Goal: Task Accomplishment & Management: Use online tool/utility

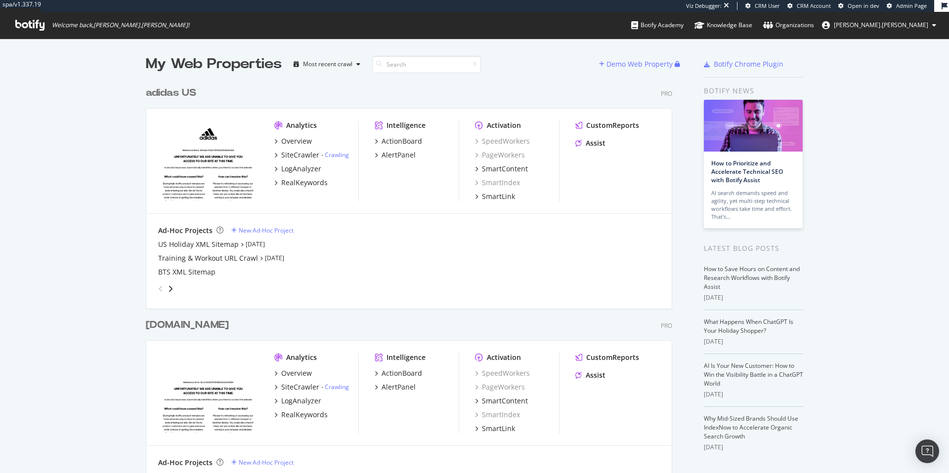
scroll to position [466, 934]
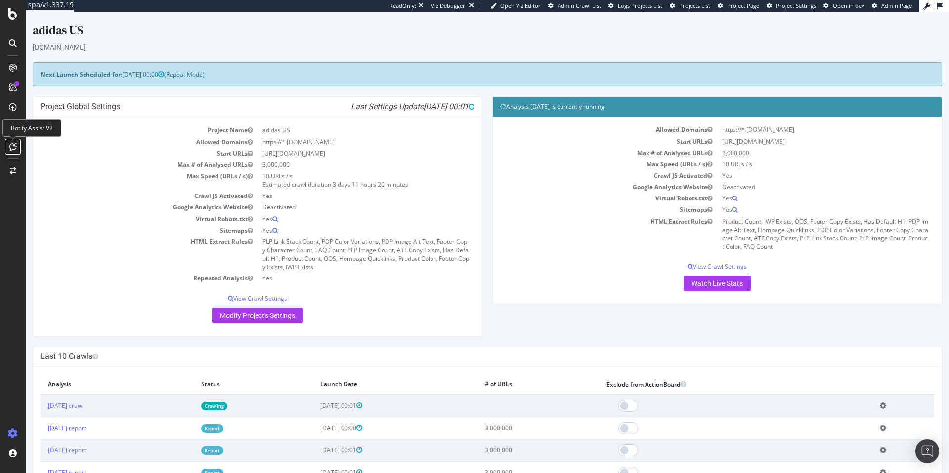
click at [14, 147] on icon at bounding box center [12, 147] width 7 height 8
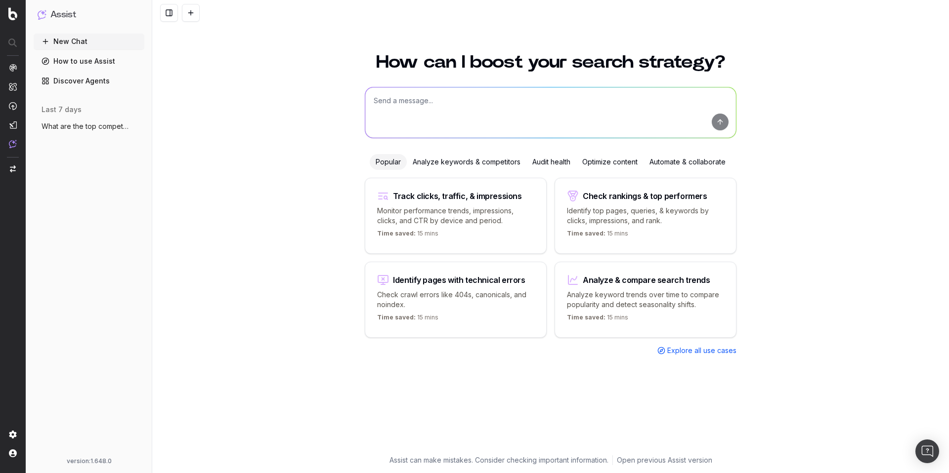
click at [595, 161] on div "Optimize content" at bounding box center [609, 162] width 67 height 16
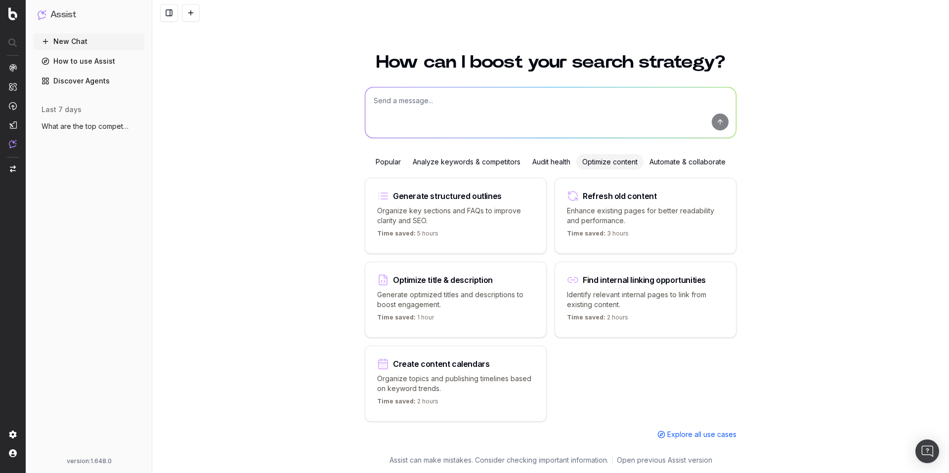
click at [466, 164] on div "Analyze keywords & competitors" at bounding box center [467, 162] width 120 height 16
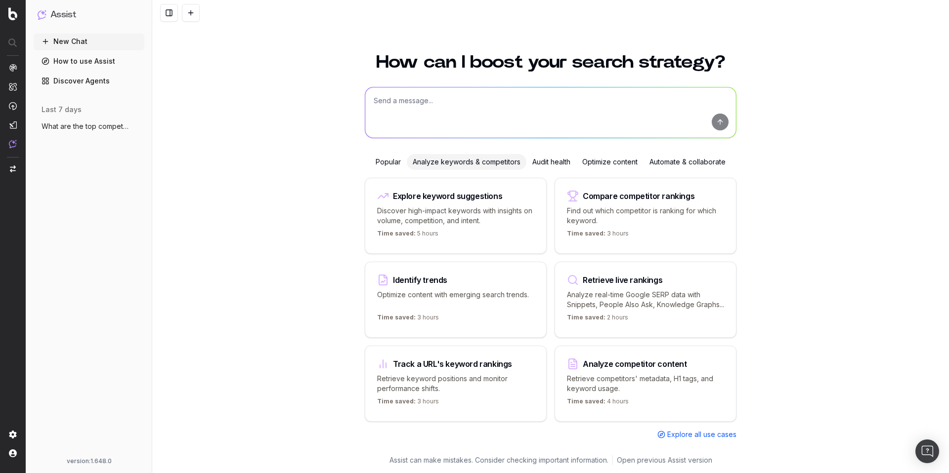
scroll to position [4, 0]
click at [452, 368] on div "Track a URL's keyword rankings" at bounding box center [452, 364] width 119 height 8
type textarea "Show me the current rankings for"
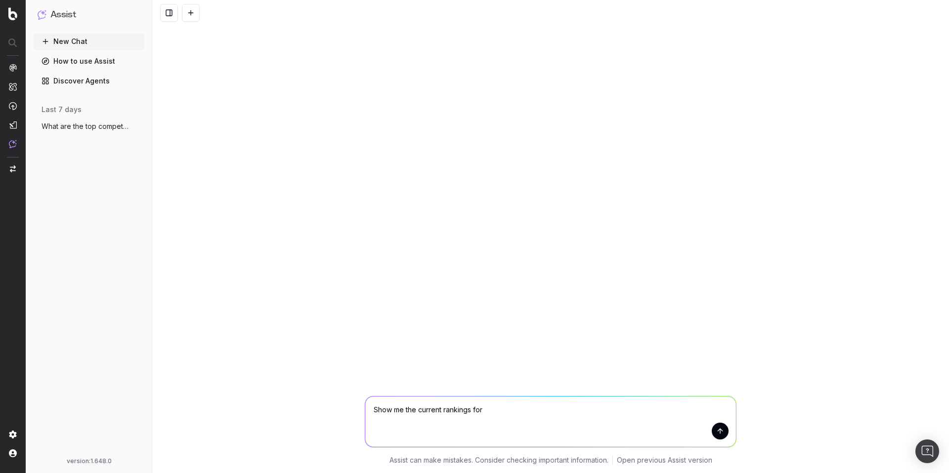
scroll to position [0, 0]
drag, startPoint x: 492, startPoint y: 409, endPoint x: 374, endPoint y: 413, distance: 118.2
click at [374, 413] on textarea "Show me the current rankings for" at bounding box center [550, 422] width 371 height 50
click at [71, 43] on button "New Chat" at bounding box center [89, 42] width 111 height 16
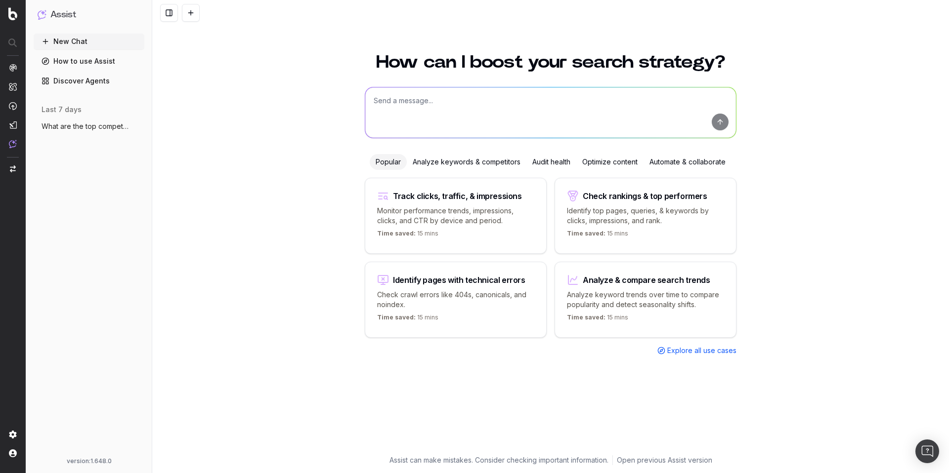
click at [408, 100] on textarea at bounding box center [550, 112] width 371 height 50
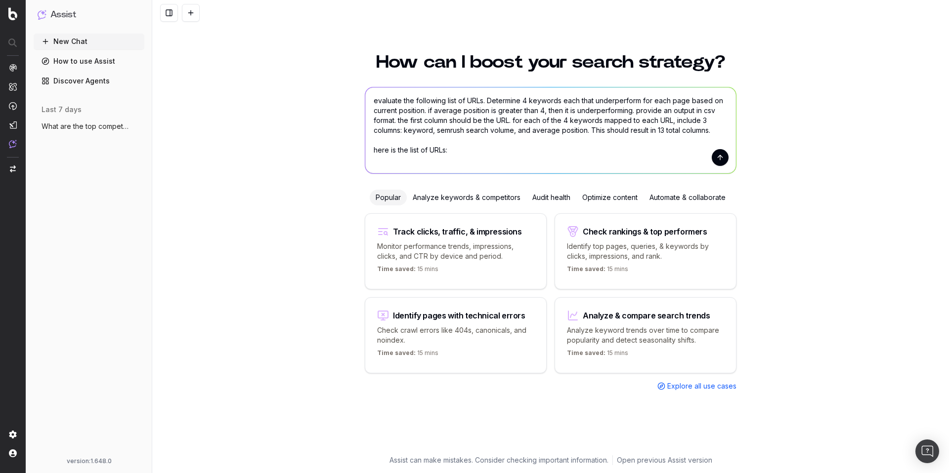
paste textarea "https://www.adidas.com/us/black_friday-soccer-jerseys https://www.adidas.com/us…"
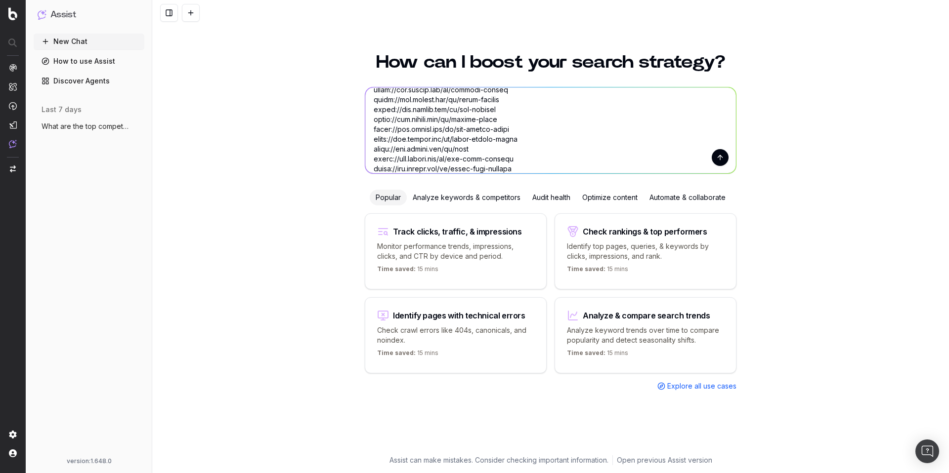
type textarea "evaluate the following list of URLs. Determine 4 keywords each that underperfor…"
click at [719, 159] on button "submit" at bounding box center [720, 157] width 17 height 17
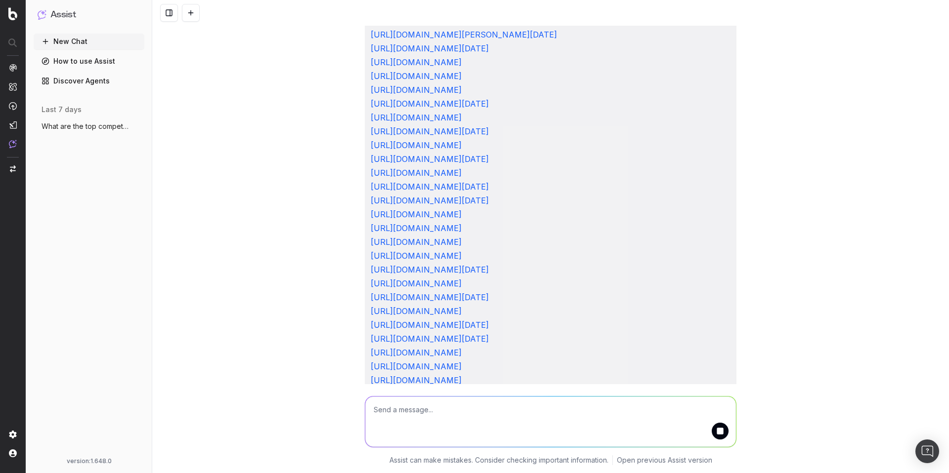
scroll to position [5224, 0]
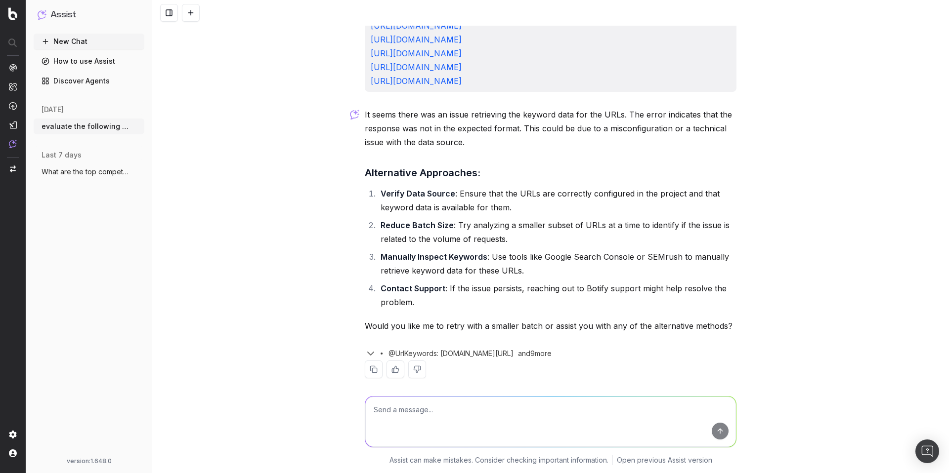
scroll to position [5496, 0]
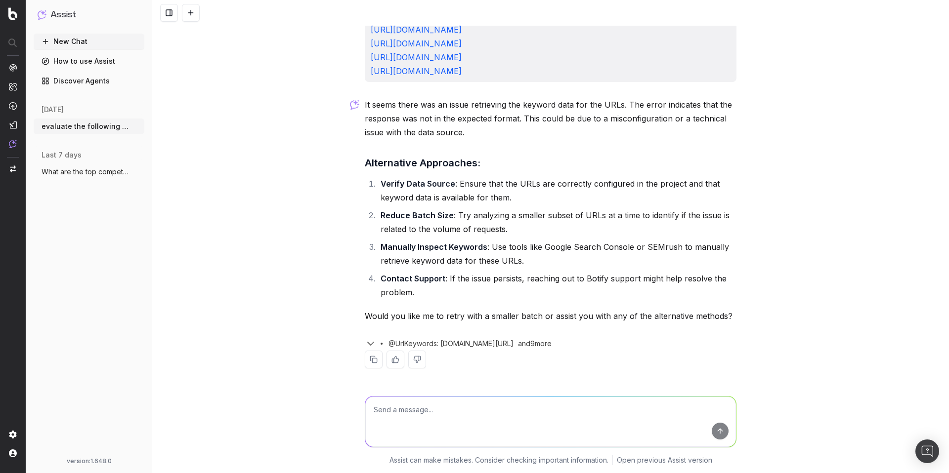
click at [366, 343] on icon "button" at bounding box center [371, 344] width 12 height 12
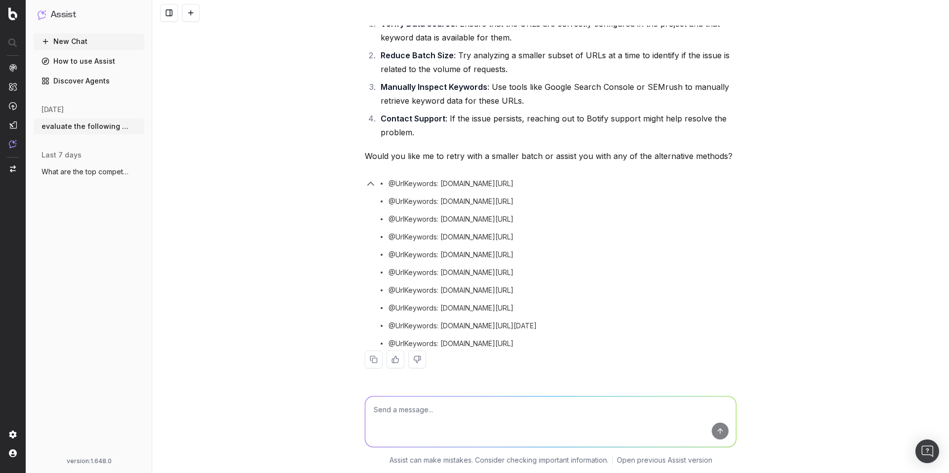
click at [404, 411] on textarea at bounding box center [550, 422] width 371 height 50
type textarea "yes"
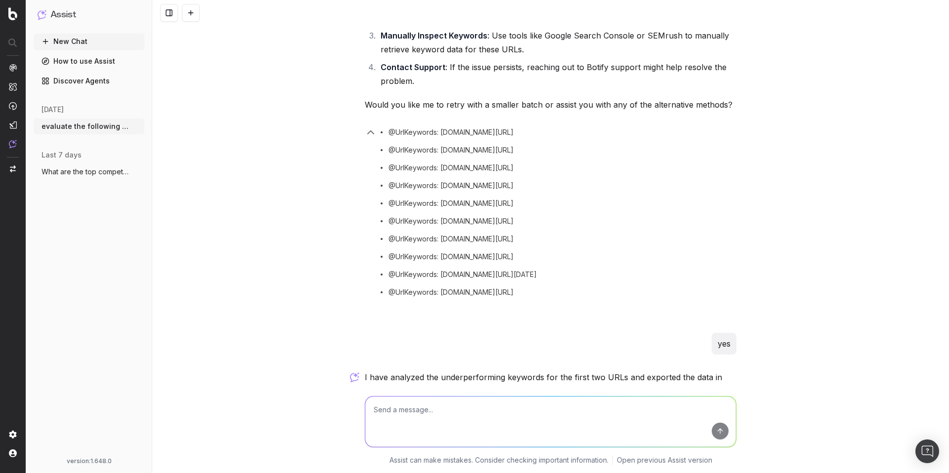
scroll to position [5850, 0]
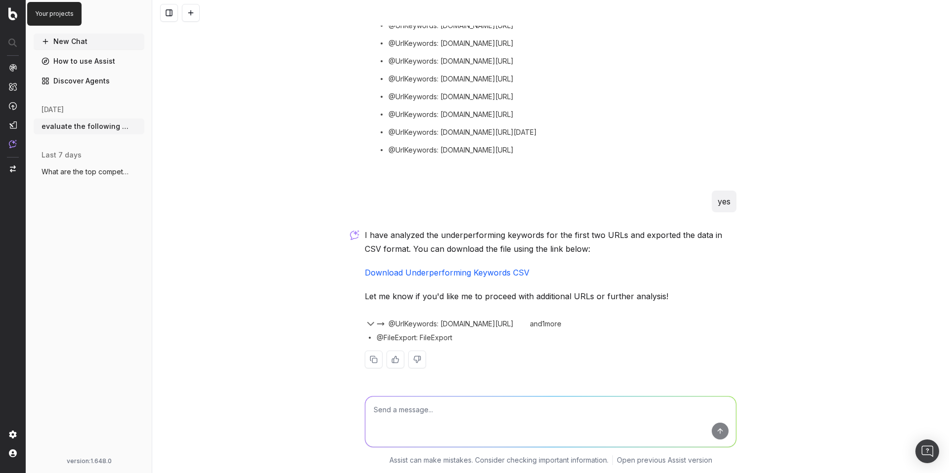
click at [12, 13] on img at bounding box center [12, 13] width 9 height 13
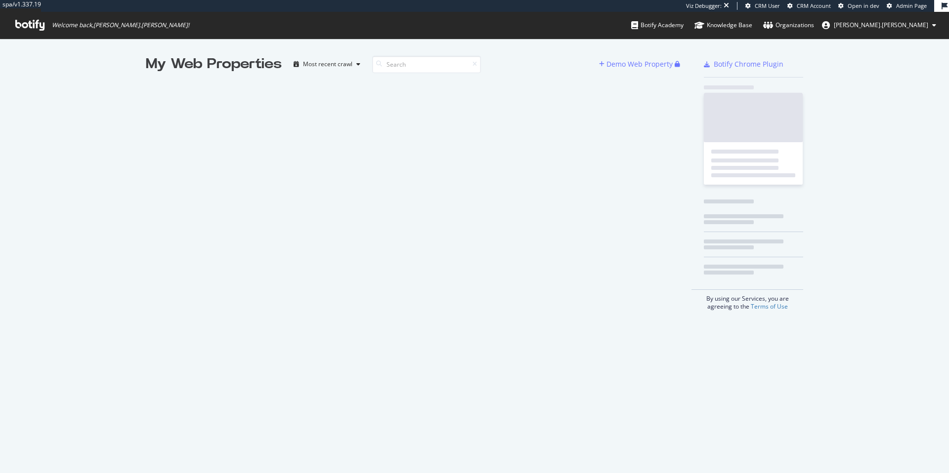
scroll to position [466, 934]
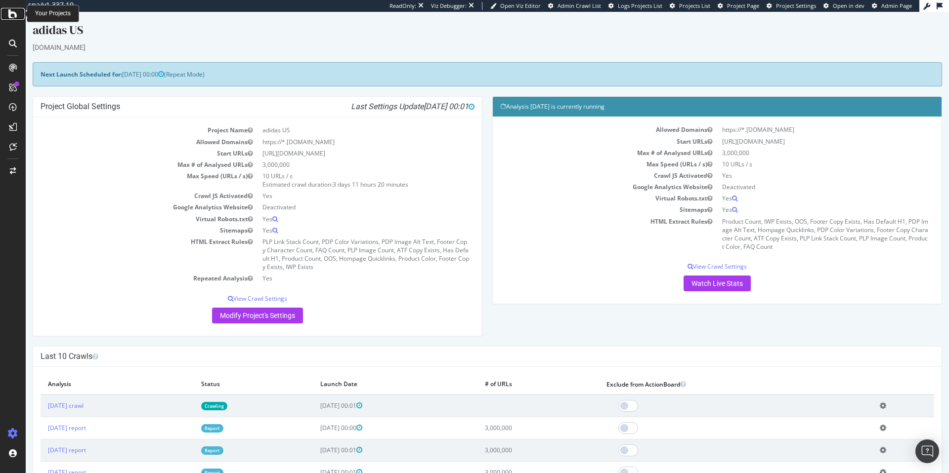
click at [12, 18] on icon at bounding box center [12, 14] width 9 height 12
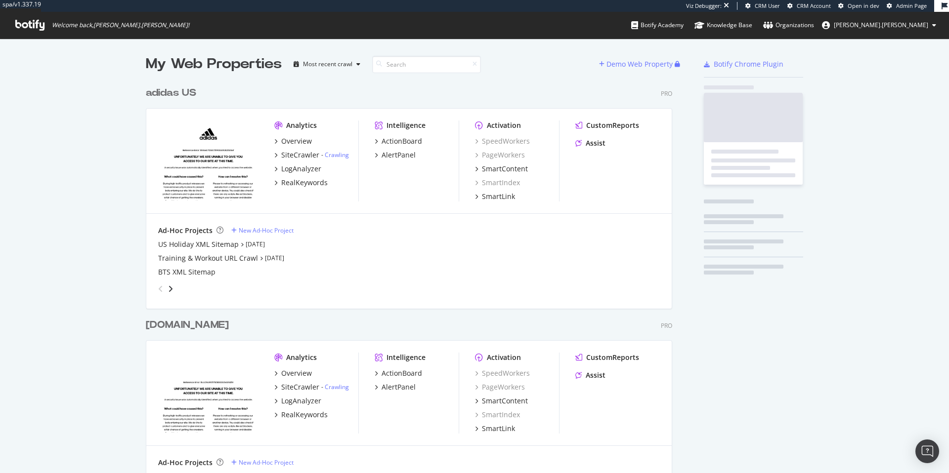
scroll to position [439, 527]
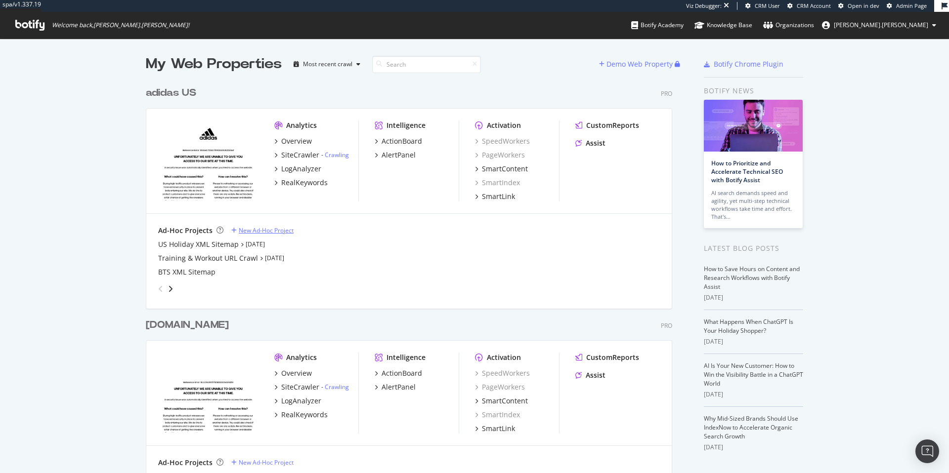
click at [241, 231] on div "New Ad-Hoc Project" at bounding box center [266, 230] width 55 height 8
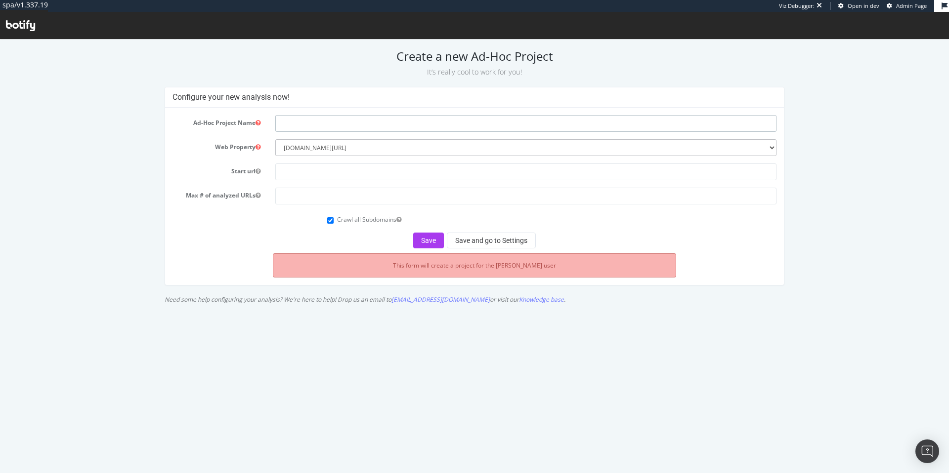
click at [288, 126] on input "text" at bounding box center [525, 123] width 501 height 17
drag, startPoint x: 341, startPoint y: 122, endPoint x: 331, endPoint y: 125, distance: 11.3
click at [331, 125] on input "Holiday Mapping URL Crawl" at bounding box center [525, 123] width 501 height 17
type input "Holiday Mapping List Crawl"
click at [329, 169] on input "text" at bounding box center [525, 172] width 501 height 17
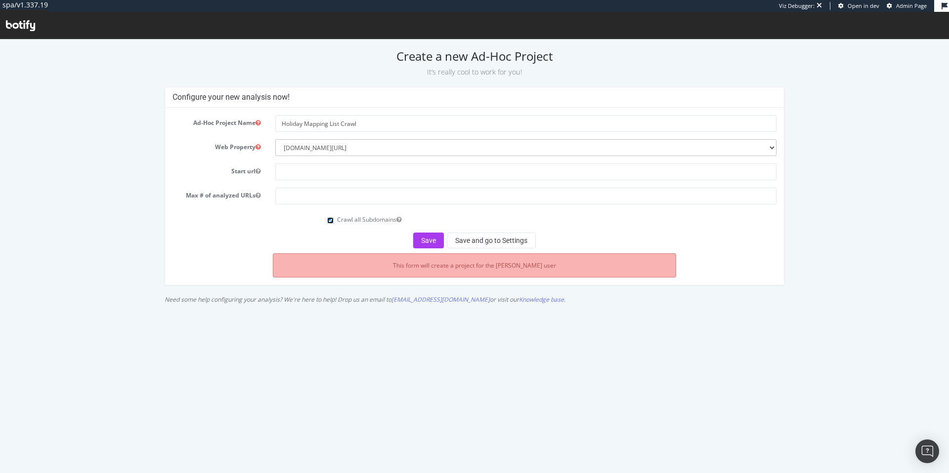
drag, startPoint x: 331, startPoint y: 220, endPoint x: 340, endPoint y: 220, distance: 8.9
click at [331, 220] on input "Crawl all Subdomains" at bounding box center [330, 220] width 6 height 6
checkbox input "false"
click at [497, 242] on button "Save and go to Settings" at bounding box center [491, 241] width 89 height 16
click at [504, 175] on input "text" at bounding box center [525, 172] width 501 height 17
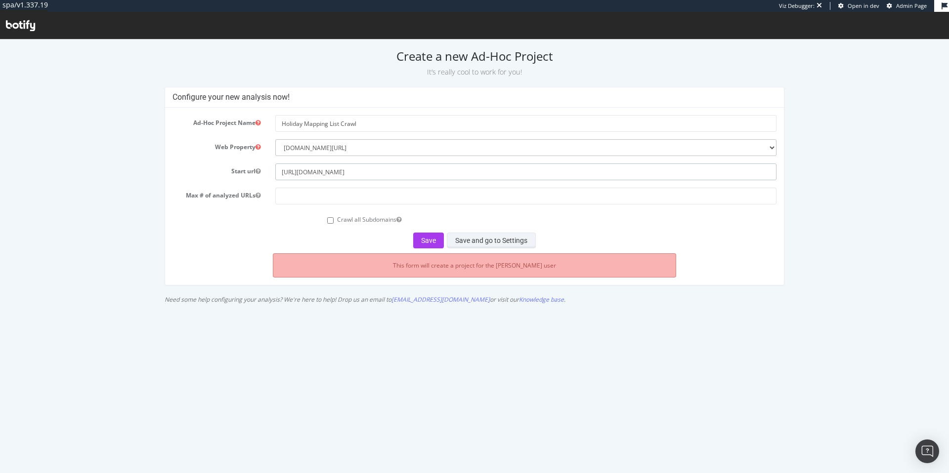
type input "[URL][DOMAIN_NAME]"
click at [495, 242] on button "Save and go to Settings" at bounding box center [491, 241] width 89 height 16
click at [445, 199] on input "number" at bounding box center [525, 196] width 501 height 17
type input "500"
click at [460, 240] on button "Save and go to Settings" at bounding box center [491, 241] width 89 height 16
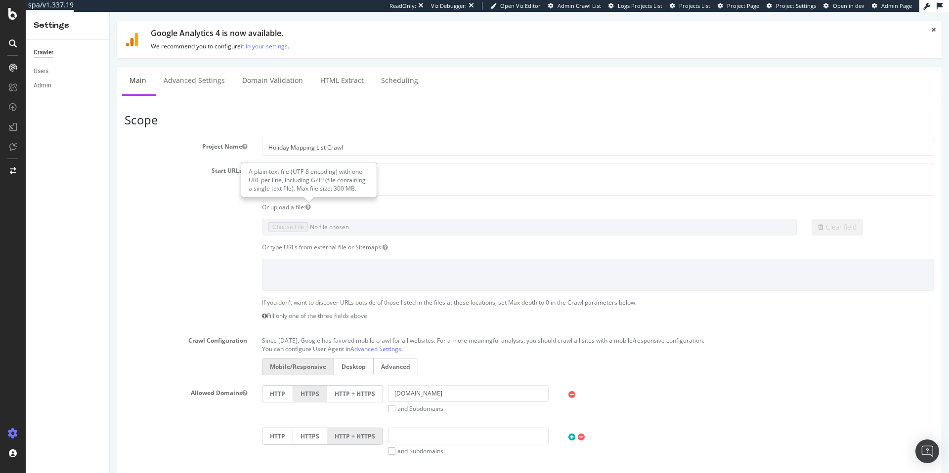
scroll to position [101, 0]
click at [310, 208] on icon "button" at bounding box center [307, 208] width 5 height 6
drag, startPoint x: 404, startPoint y: 171, endPoint x: 262, endPoint y: 169, distance: 141.9
click at [262, 169] on textarea "[URL][DOMAIN_NAME]" at bounding box center [598, 179] width 672 height 32
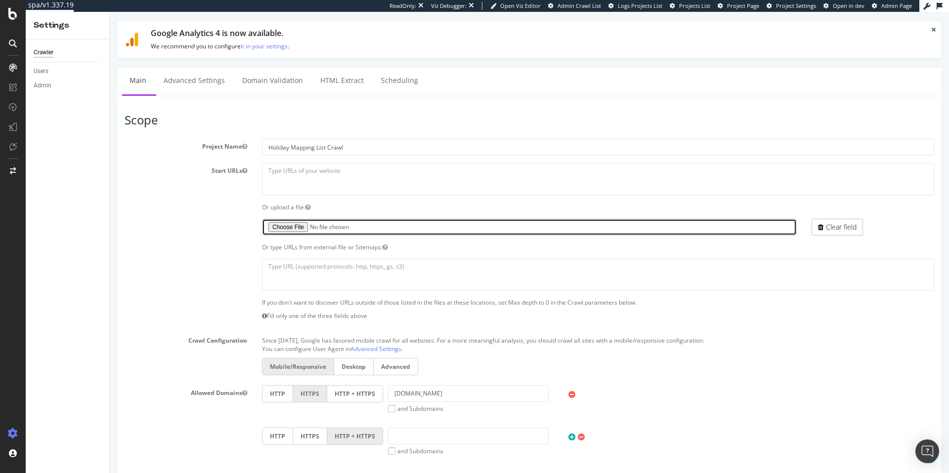
click at [292, 227] on input "file" at bounding box center [529, 227] width 535 height 17
type input "C:\fakepath\GPT adidas keywords test - Sheet1 (2).csv"
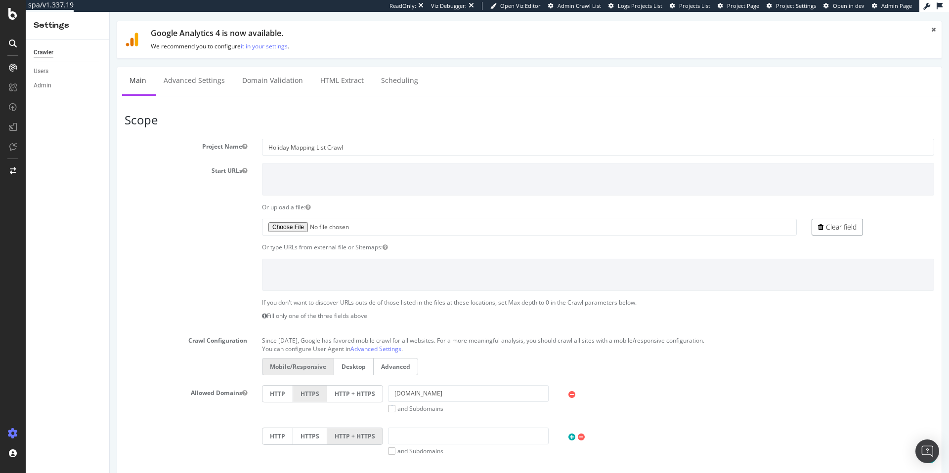
click at [823, 228] on link "Clear field" at bounding box center [836, 227] width 51 height 17
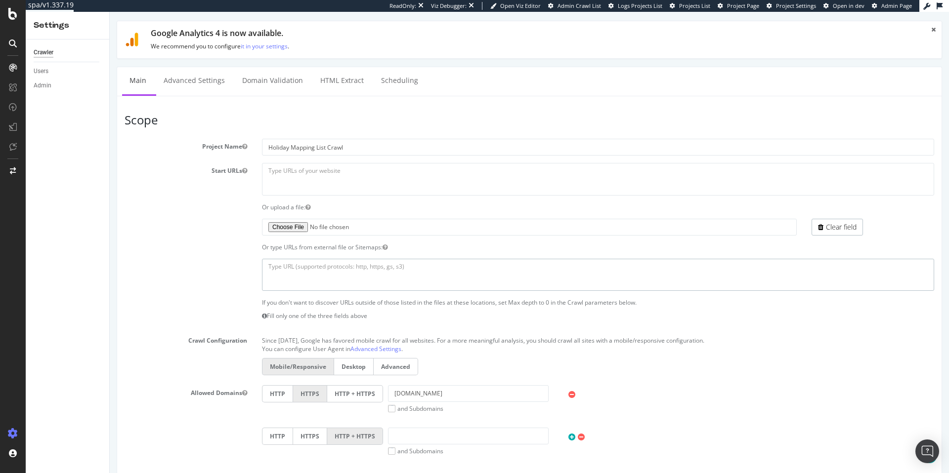
click at [324, 267] on textarea at bounding box center [598, 275] width 672 height 32
paste textarea "[URL][DOMAIN_NAME] [URL][DOMAIN_NAME] [URL][DOMAIN_NAME] [URL][DOMAIN_NAME] [UR…"
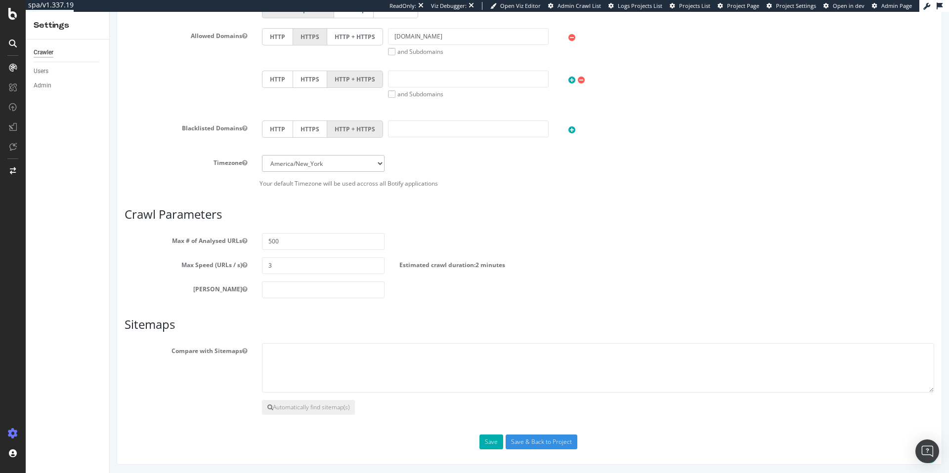
scroll to position [460, 0]
type textarea "[URL][DOMAIN_NAME] [URL][DOMAIN_NAME] [URL][DOMAIN_NAME] [URL][DOMAIN_NAME] [UR…"
click at [352, 288] on input "number" at bounding box center [323, 288] width 123 height 17
type input "0"
click at [426, 279] on section "Max # of Analysed URLs 500 Max Speed (URLs / s) 3 Estimated crawl duration: 2 m…" at bounding box center [529, 264] width 809 height 65
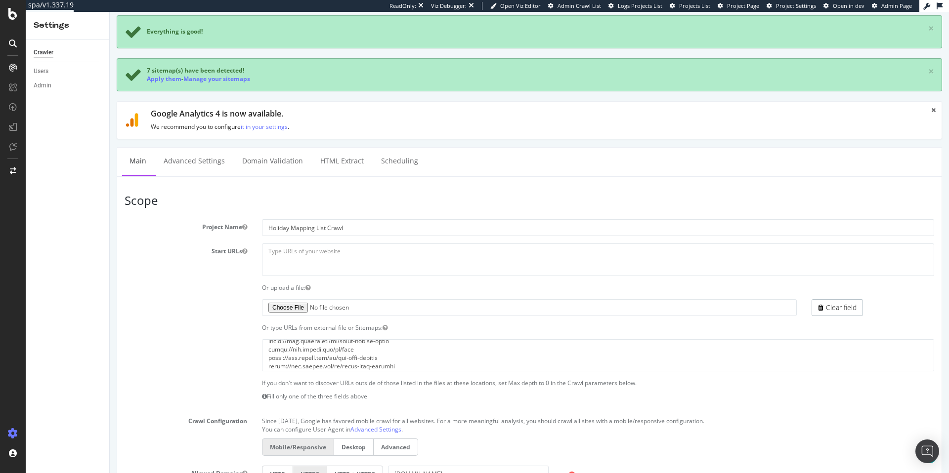
scroll to position [0, 0]
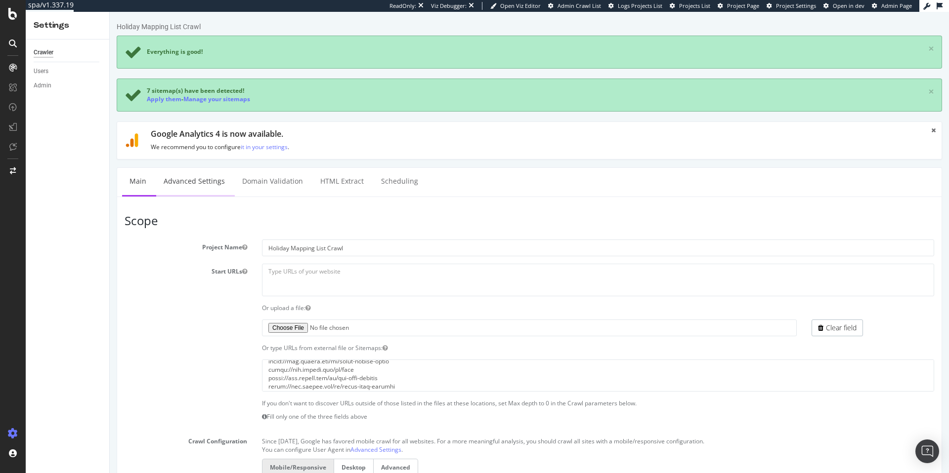
click at [192, 185] on link "Advanced Settings" at bounding box center [194, 181] width 76 height 27
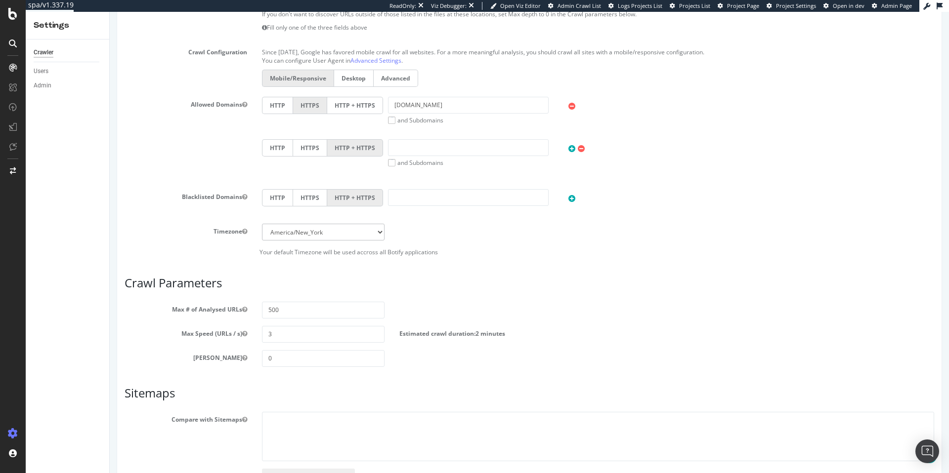
scroll to position [460, 0]
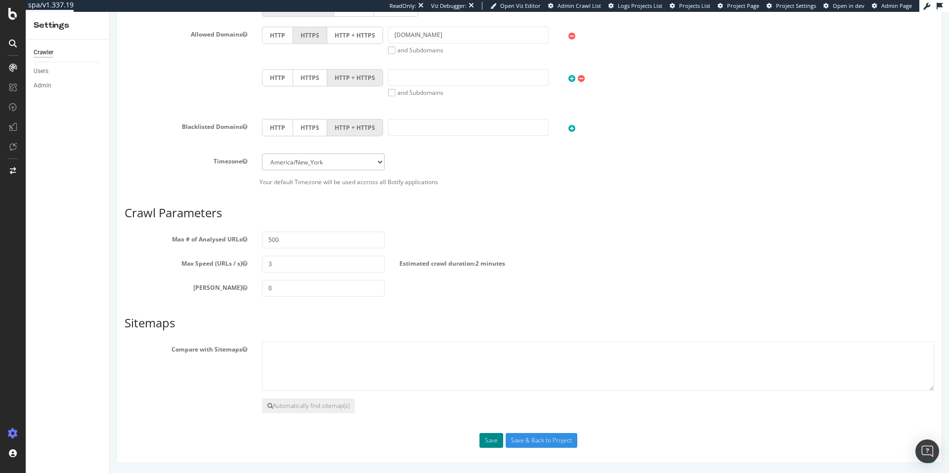
click at [492, 442] on button "Save" at bounding box center [491, 440] width 24 height 15
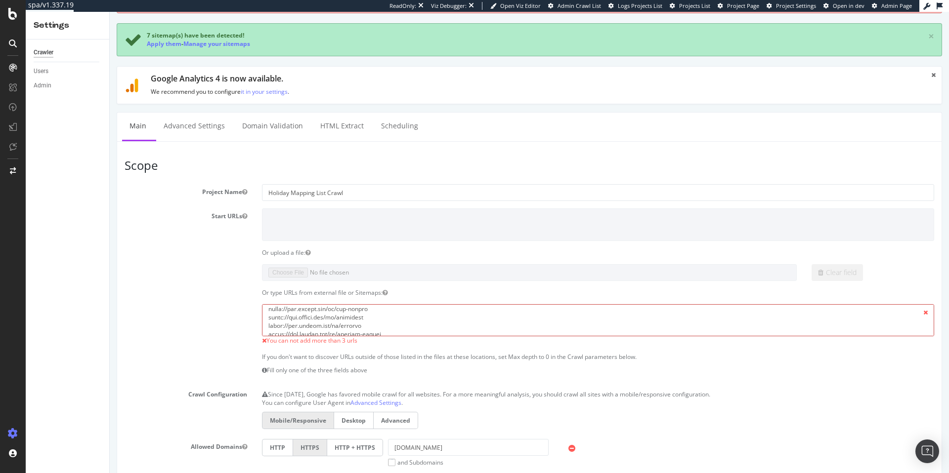
scroll to position [3321, 0]
drag, startPoint x: 268, startPoint y: 314, endPoint x: 535, endPoint y: 421, distance: 287.0
click at [537, 422] on section "Project Name Holiday Mapping List Crawl Start URLs Or upload a file: Clear fiel…" at bounding box center [529, 391] width 809 height 415
click at [921, 314] on span at bounding box center [925, 312] width 17 height 17
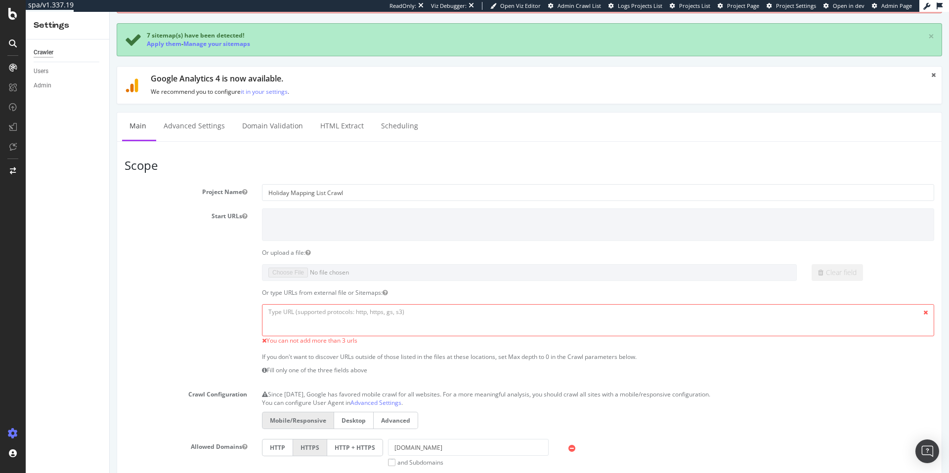
click at [918, 314] on span at bounding box center [925, 312] width 17 height 17
click at [748, 295] on div "Or type URLs from external file or Sitemaps:" at bounding box center [598, 293] width 687 height 8
click at [545, 332] on textarea at bounding box center [598, 320] width 672 height 32
click at [357, 282] on section "Project Name Holiday Mapping List Crawl Start URLs Or upload a file: Clear fiel…" at bounding box center [529, 391] width 809 height 415
click at [318, 318] on textarea at bounding box center [598, 320] width 672 height 32
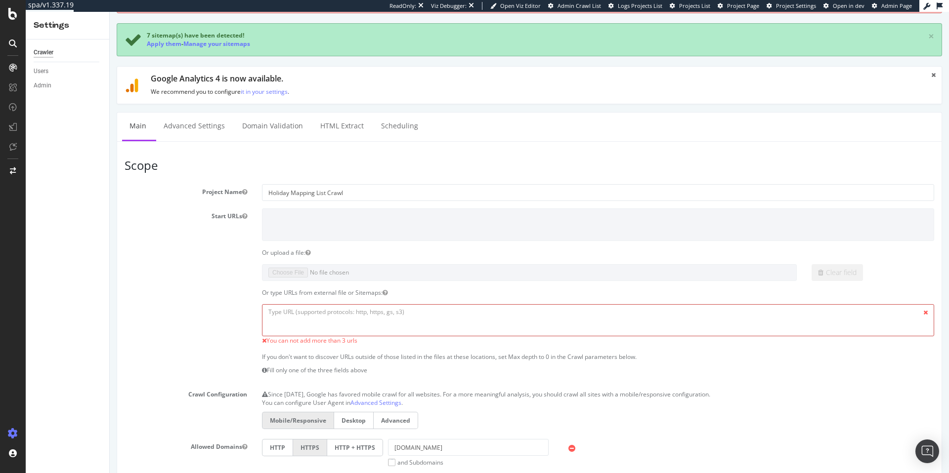
click at [318, 317] on textarea at bounding box center [598, 320] width 672 height 32
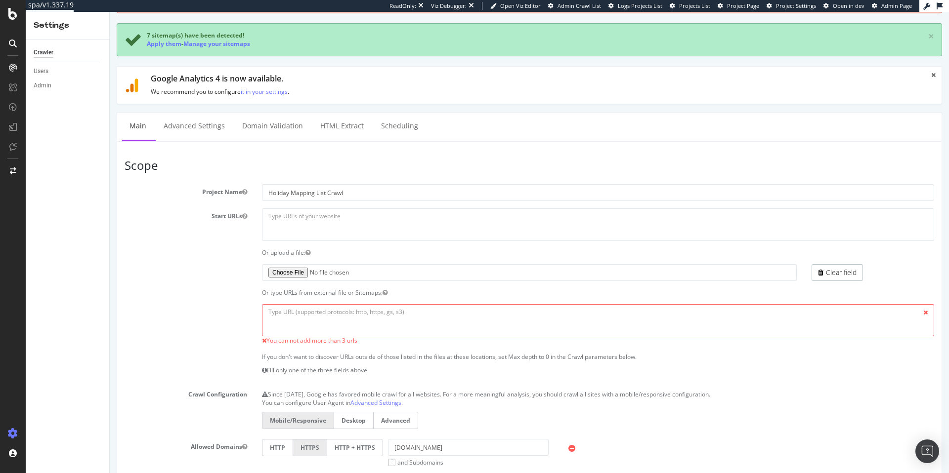
click at [919, 313] on span at bounding box center [925, 312] width 17 height 17
click at [435, 226] on textarea at bounding box center [598, 225] width 672 height 32
paste textarea "https://www.adidas.com/us/black_friday-soccer-jerseys https://www.adidas.com/us…"
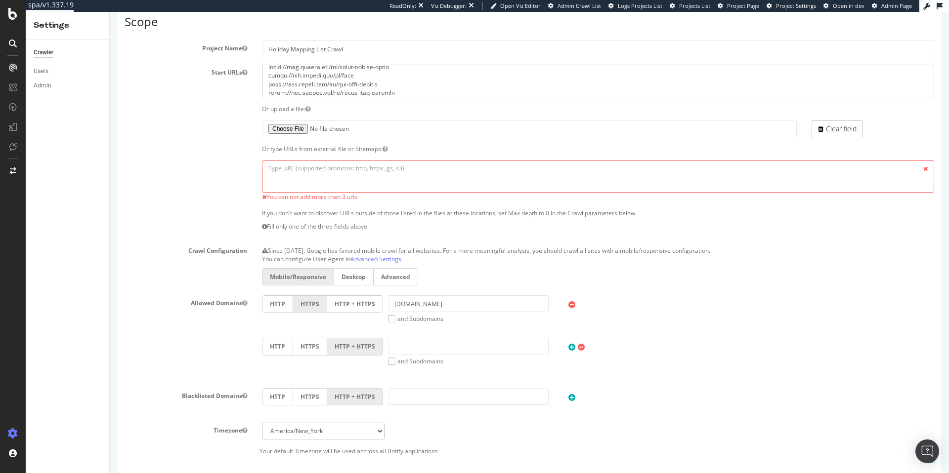
scroll to position [459, 0]
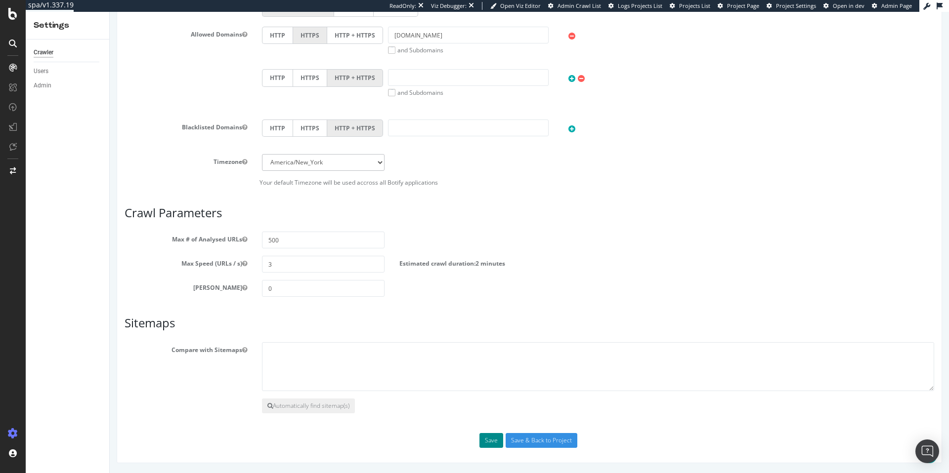
type textarea "https://www.adidas.com/us/black_friday-soccer-jerseys https://www.adidas.com/us…"
click at [488, 439] on button "Save" at bounding box center [491, 440] width 24 height 15
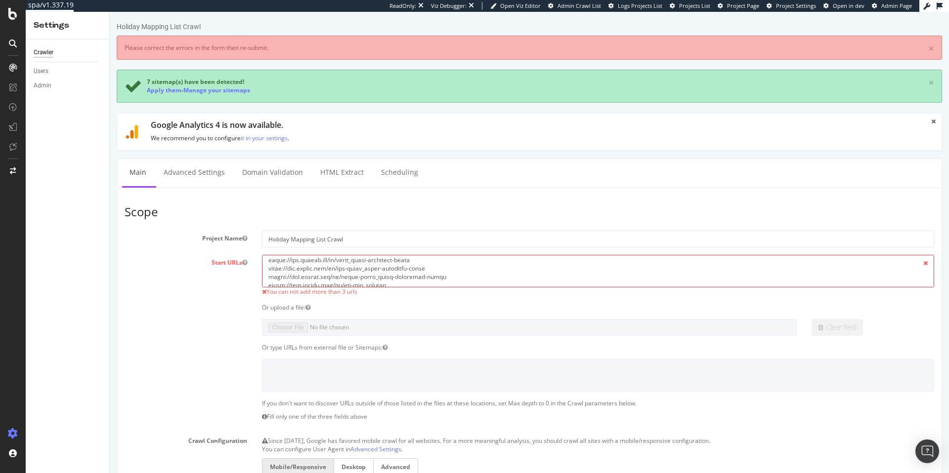
scroll to position [3321, 0]
drag, startPoint x: 267, startPoint y: 263, endPoint x: 617, endPoint y: 422, distance: 384.0
click at [617, 422] on section "Project Name Holiday Mapping List Crawl Start URLs You can not add more than 3 …" at bounding box center [529, 438] width 809 height 415
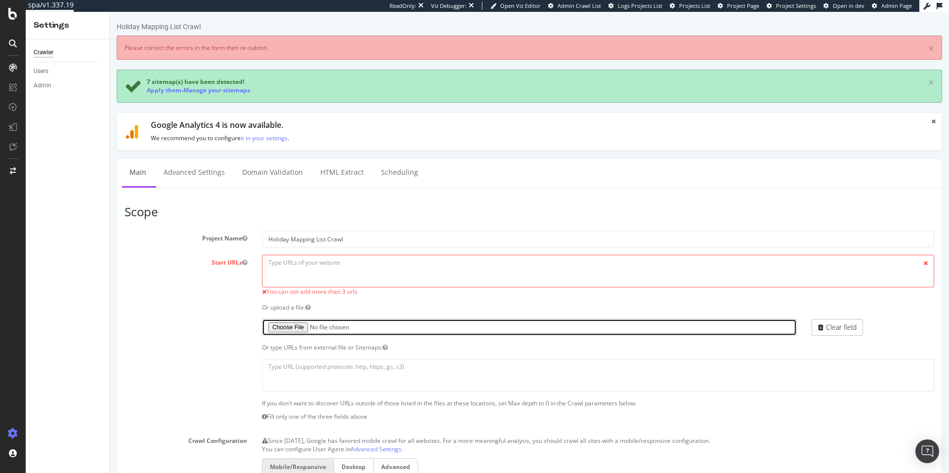
click at [392, 330] on input "file" at bounding box center [529, 327] width 535 height 17
click at [297, 329] on input "file" at bounding box center [529, 327] width 535 height 17
type input "C:\fakepath\adi-holiday-mapping-urls.csv"
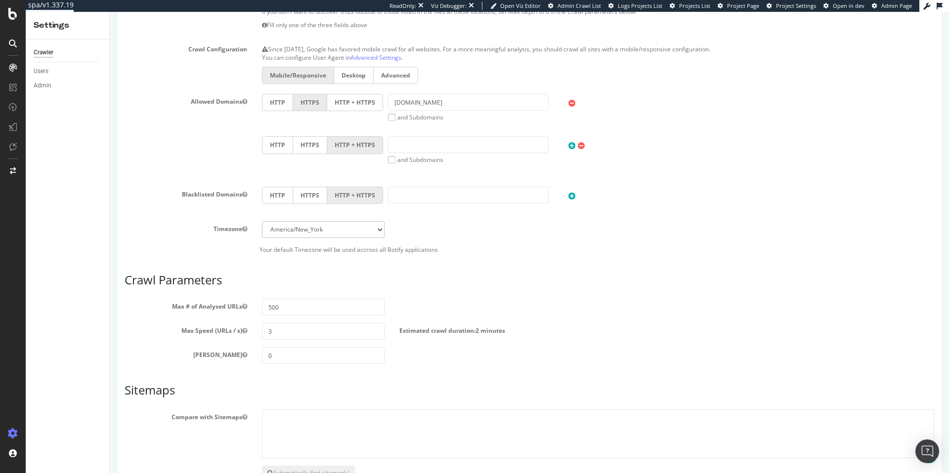
scroll to position [459, 0]
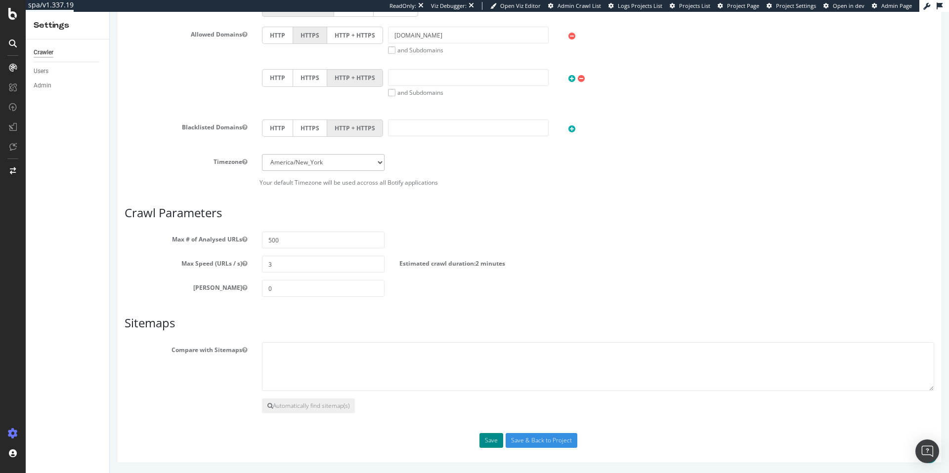
click at [491, 444] on button "Save" at bounding box center [491, 440] width 24 height 15
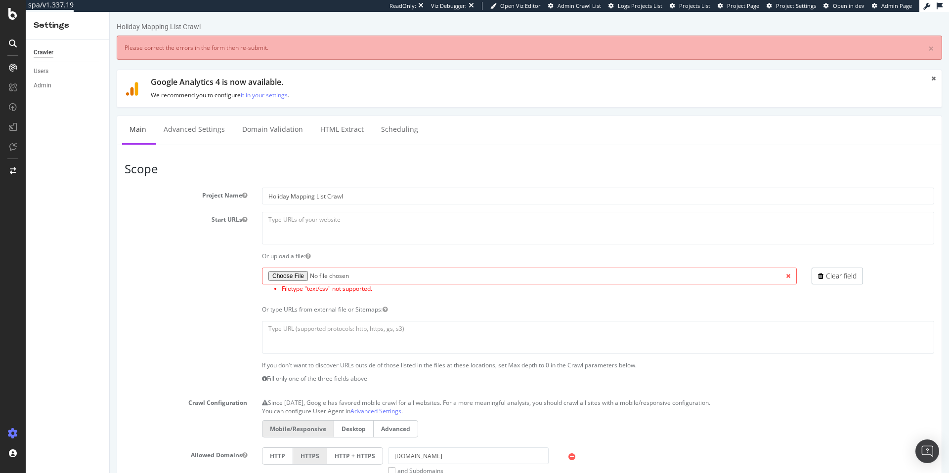
scroll to position [0, 0]
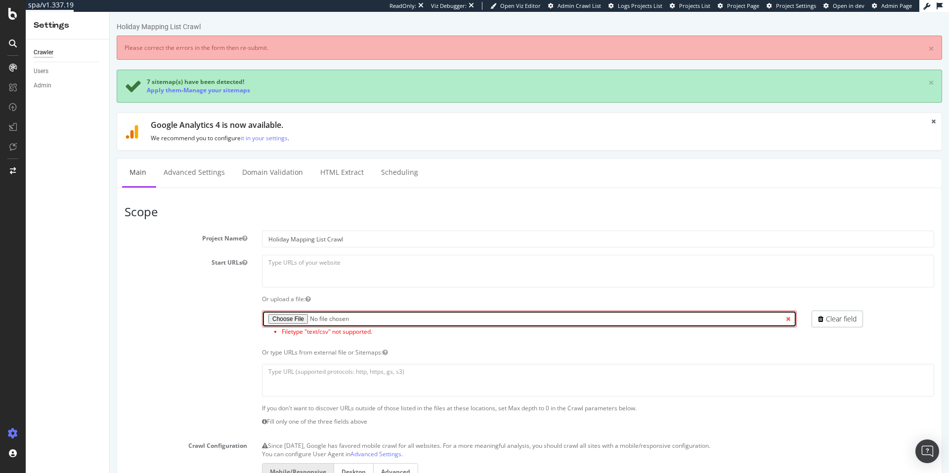
click at [290, 321] on input "file" at bounding box center [529, 319] width 535 height 17
type input "C:\fakepath\Untitled document.txt"
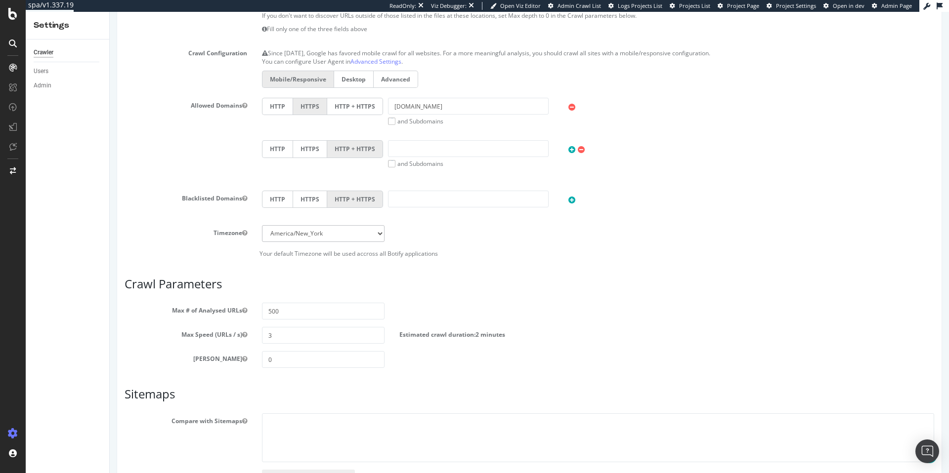
scroll to position [464, 0]
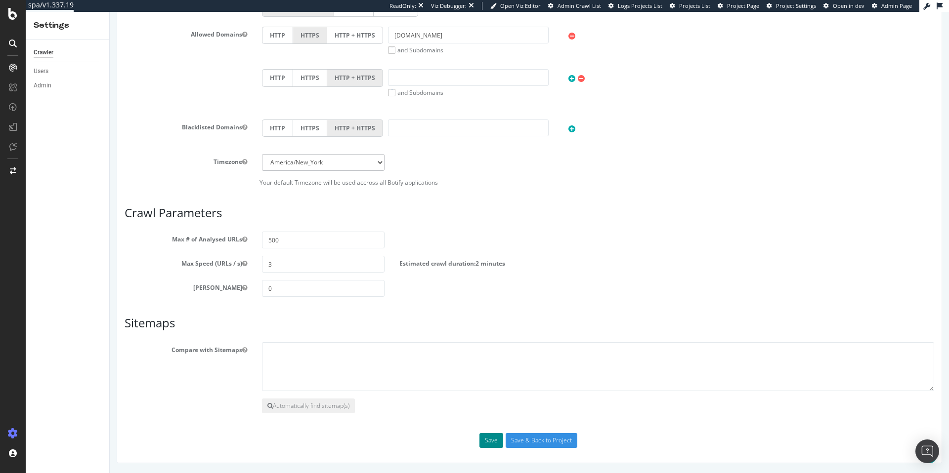
click at [487, 439] on button "Save" at bounding box center [491, 440] width 24 height 15
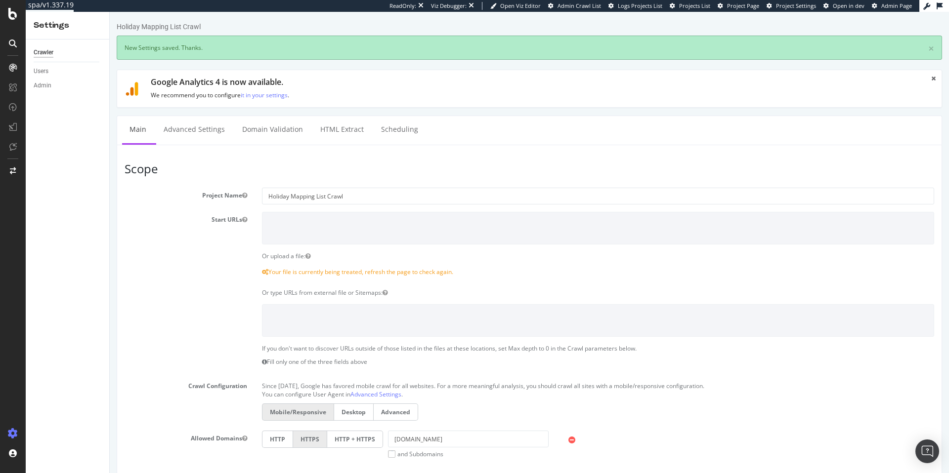
scroll to position [0, 0]
click at [205, 132] on link "Advanced Settings" at bounding box center [194, 129] width 76 height 27
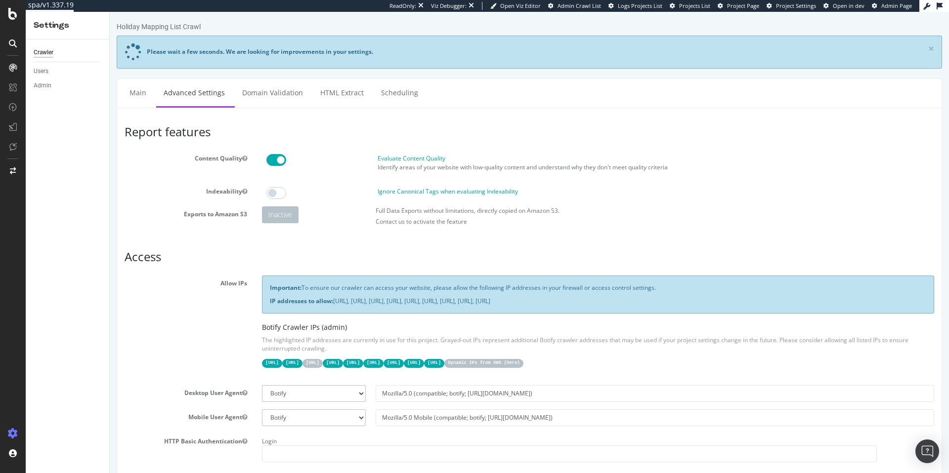
click at [272, 161] on span at bounding box center [276, 160] width 20 height 12
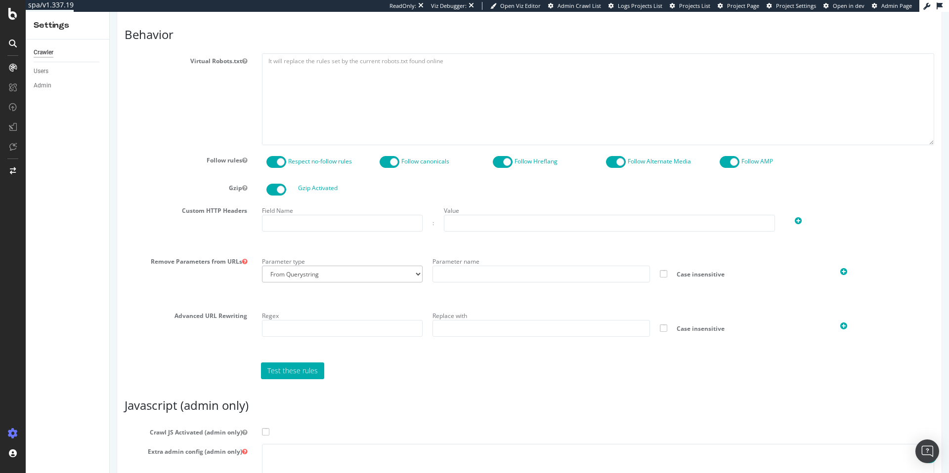
scroll to position [567, 0]
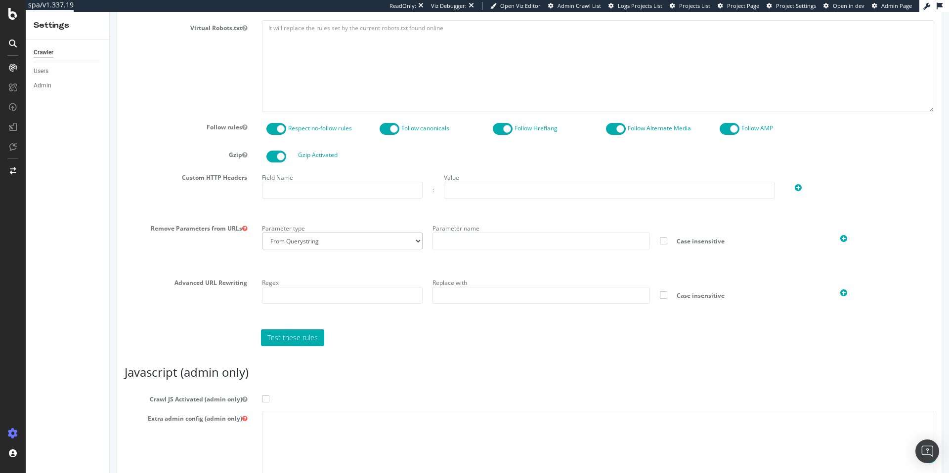
click at [264, 399] on span at bounding box center [265, 398] width 7 height 7
click at [110, 12] on input "Crawl JS Activated (admin only)" at bounding box center [110, 12] width 0 height 0
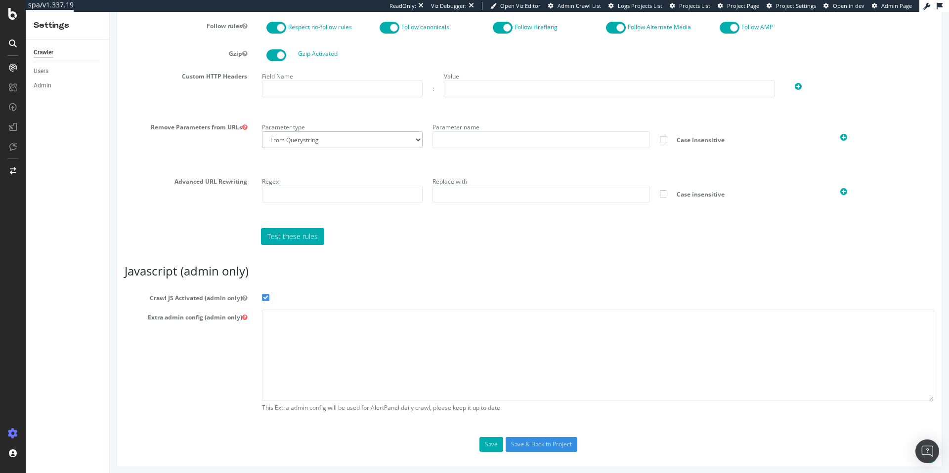
scroll to position [672, 0]
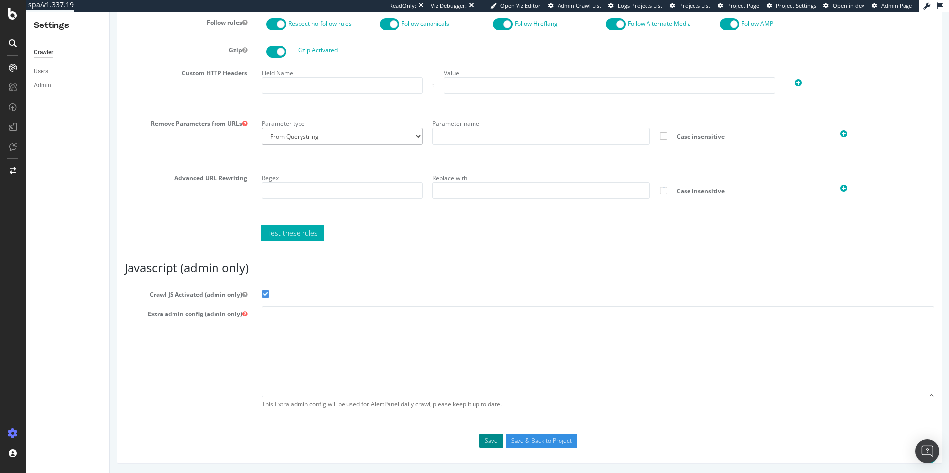
click at [491, 442] on button "Save" at bounding box center [491, 441] width 24 height 15
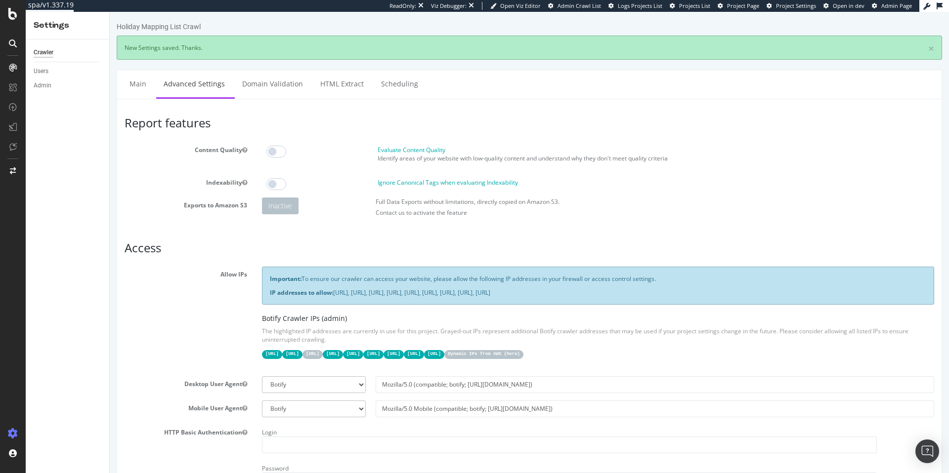
scroll to position [0, 0]
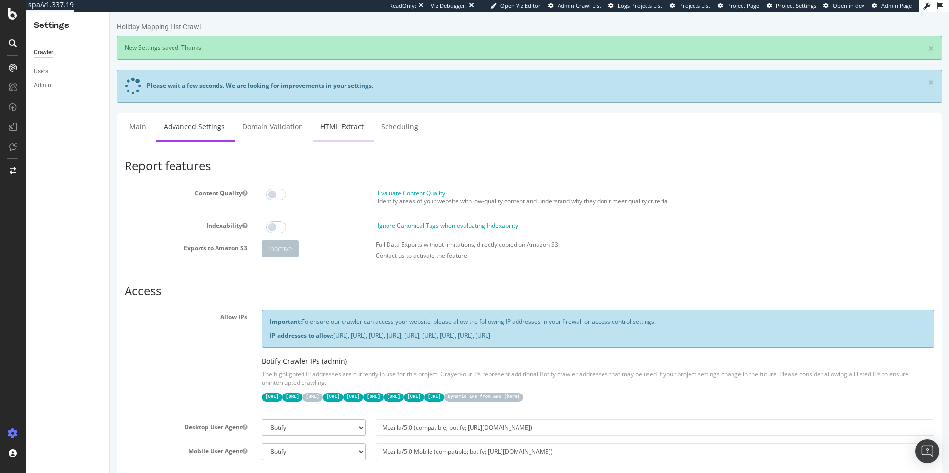
click at [328, 124] on link "HTML Extract" at bounding box center [342, 126] width 58 height 27
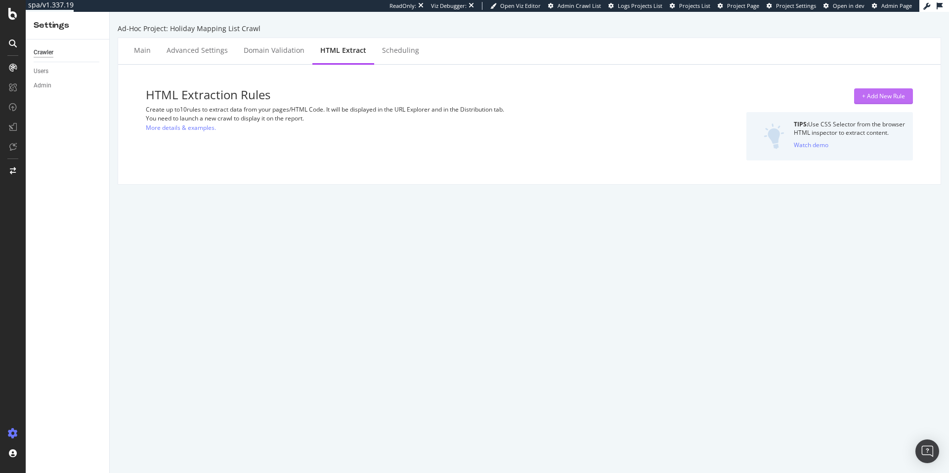
click at [876, 94] on div "+ Add New Rule" at bounding box center [883, 96] width 43 height 8
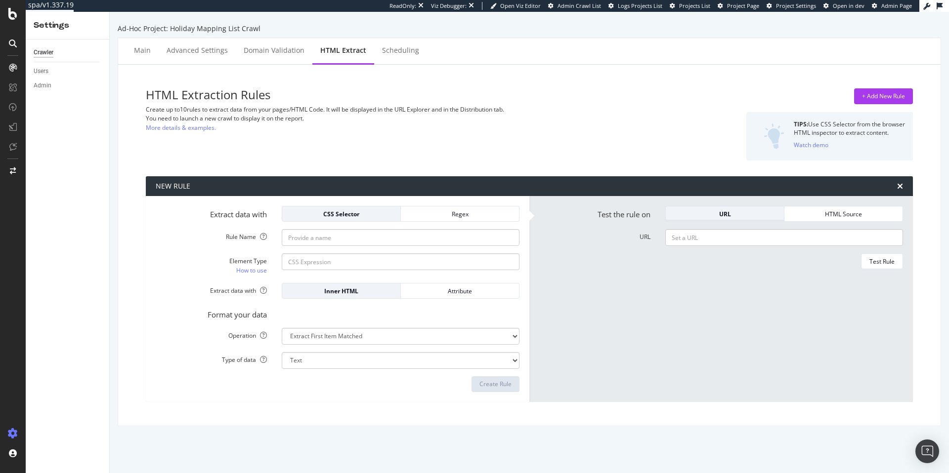
click at [729, 216] on div "URL" at bounding box center [725, 214] width 102 height 8
click at [797, 214] on div "HTML Source" at bounding box center [843, 214] width 102 height 8
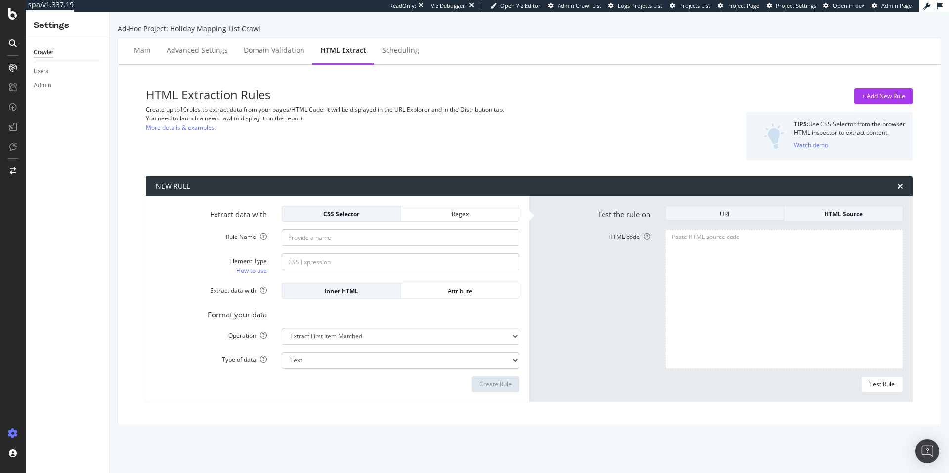
click at [735, 214] on div "URL" at bounding box center [725, 214] width 102 height 8
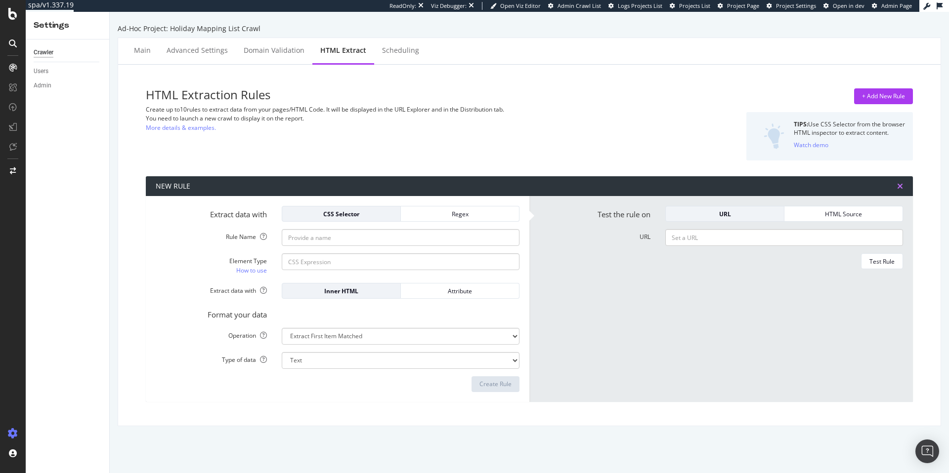
click at [897, 186] on icon "times" at bounding box center [900, 186] width 6 height 8
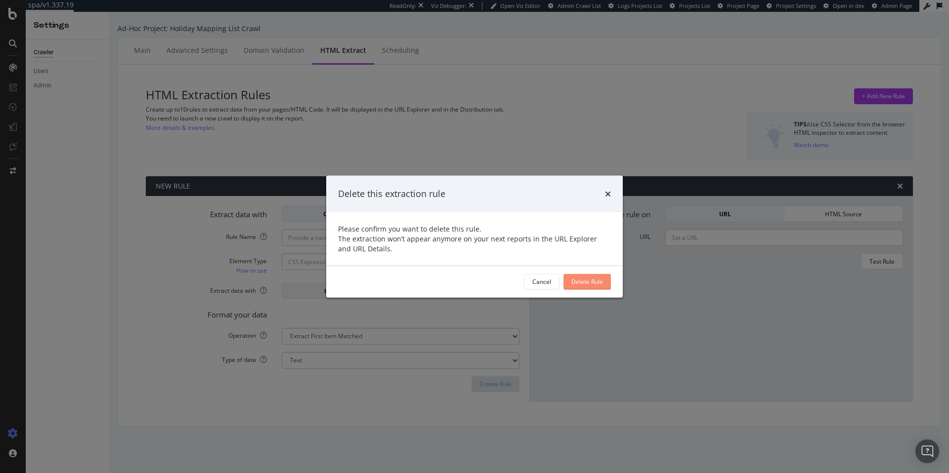
click at [584, 283] on div "Delete Rule" at bounding box center [587, 282] width 32 height 8
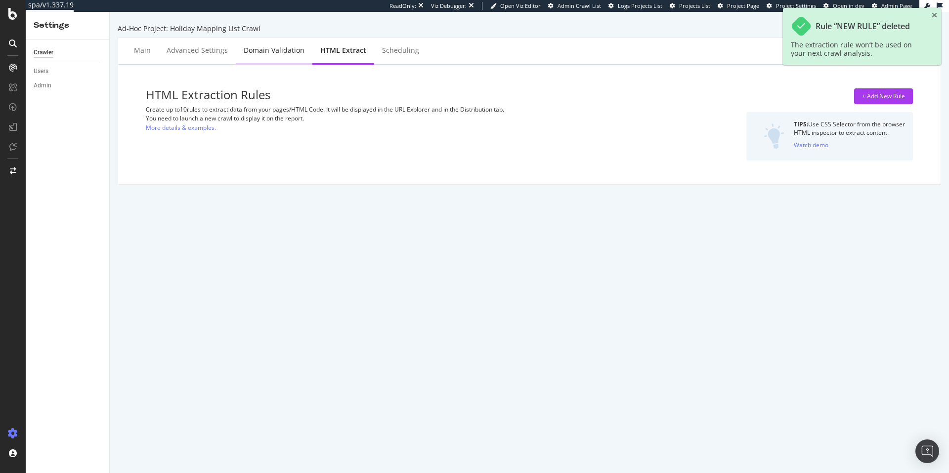
click at [288, 51] on div "Domain Validation" at bounding box center [274, 50] width 61 height 10
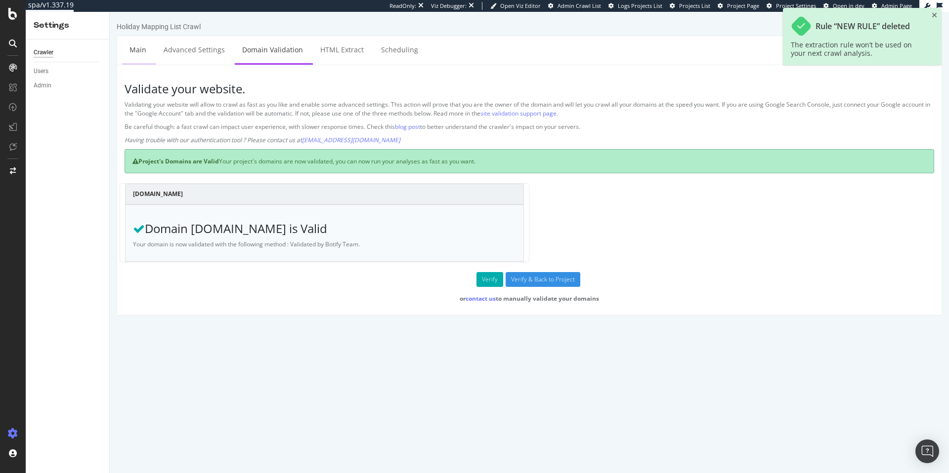
click at [136, 51] on link "Main" at bounding box center [138, 49] width 32 height 27
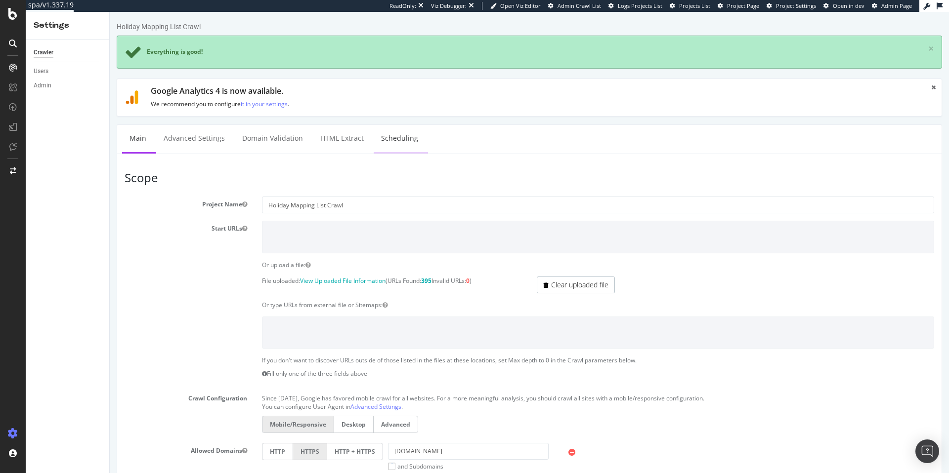
click at [400, 137] on link "Scheduling" at bounding box center [400, 138] width 52 height 27
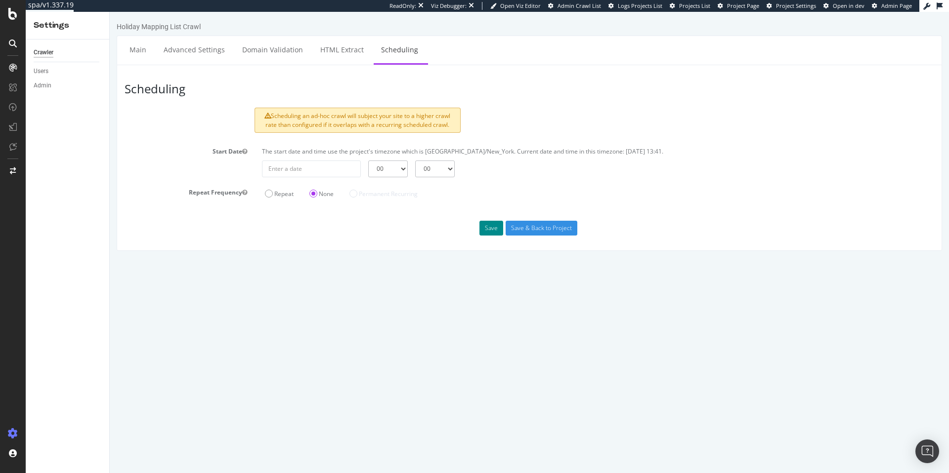
click at [493, 227] on button "Save" at bounding box center [491, 228] width 24 height 15
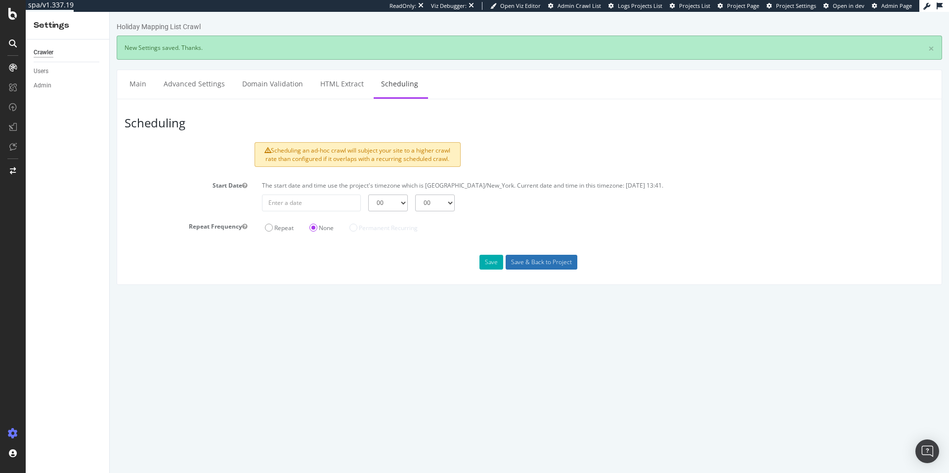
click at [541, 264] on input "Save & Back to Project" at bounding box center [542, 262] width 72 height 15
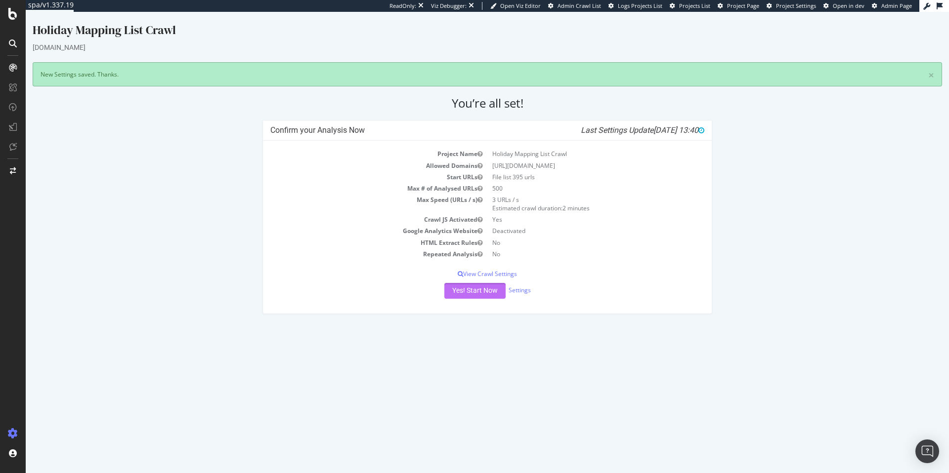
click at [471, 293] on button "Yes! Start Now" at bounding box center [474, 291] width 61 height 16
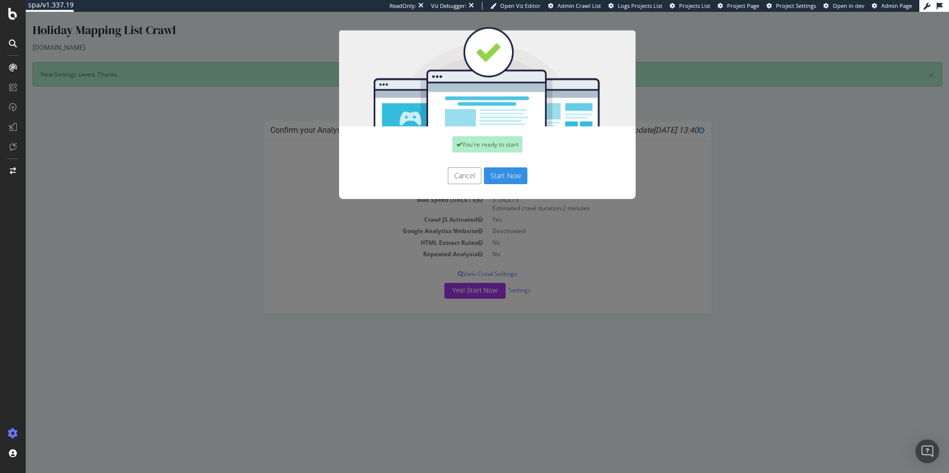
click at [499, 174] on button "Start Now" at bounding box center [505, 176] width 43 height 17
